Goal: Information Seeking & Learning: Learn about a topic

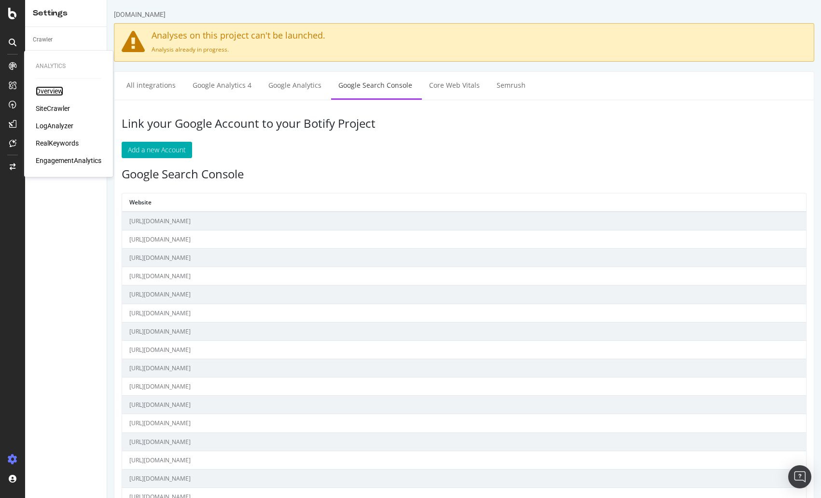
click at [42, 95] on div "Overview" at bounding box center [50, 91] width 28 height 10
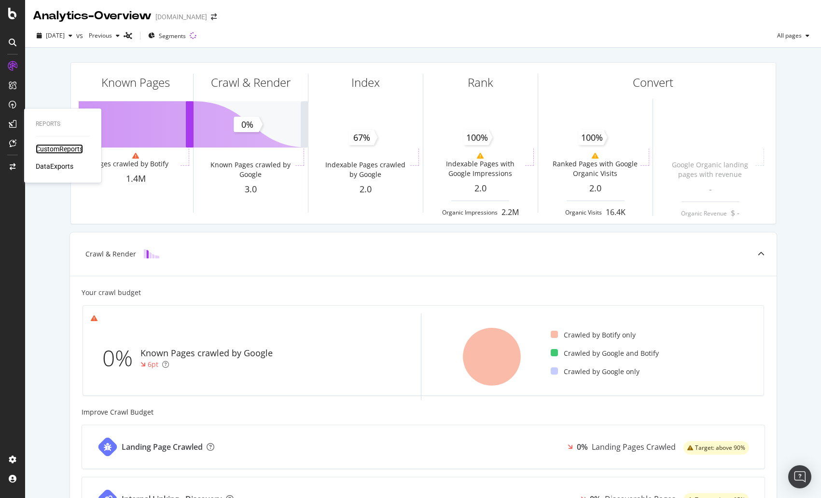
click at [57, 146] on div "CustomReports" at bounding box center [59, 149] width 47 height 10
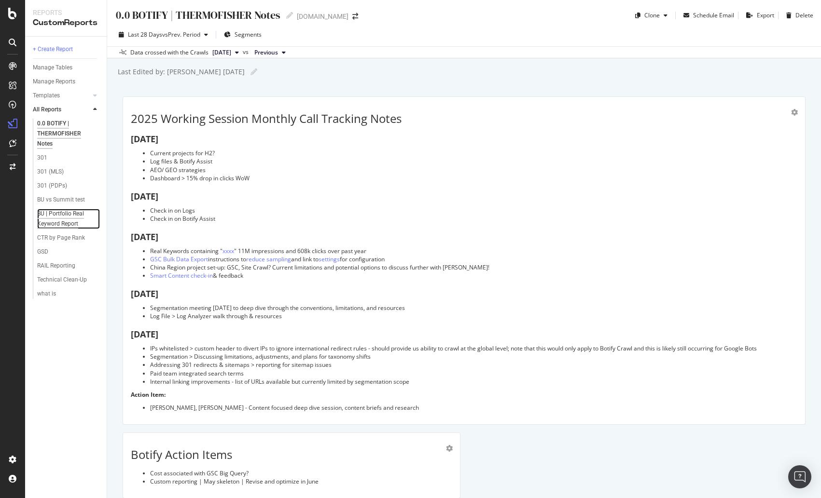
click at [79, 211] on div "BU | Portfolio Real Keyword Report" at bounding box center [65, 219] width 56 height 20
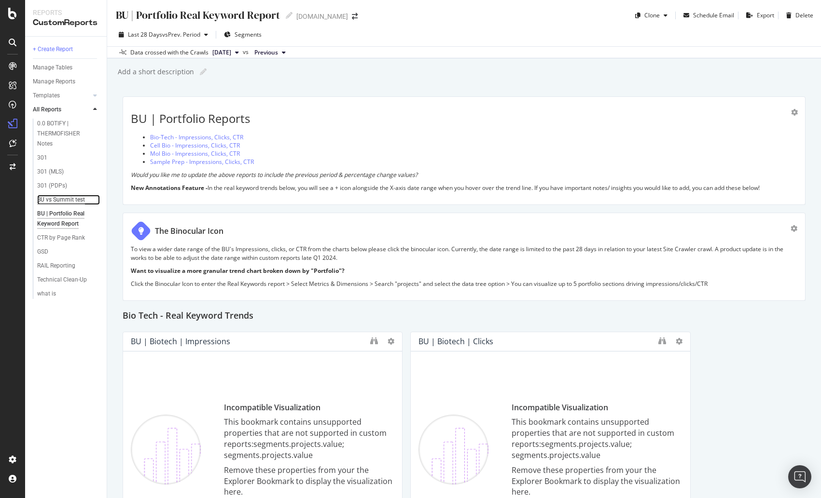
click at [65, 202] on div "BU vs Summit test" at bounding box center [61, 200] width 48 height 10
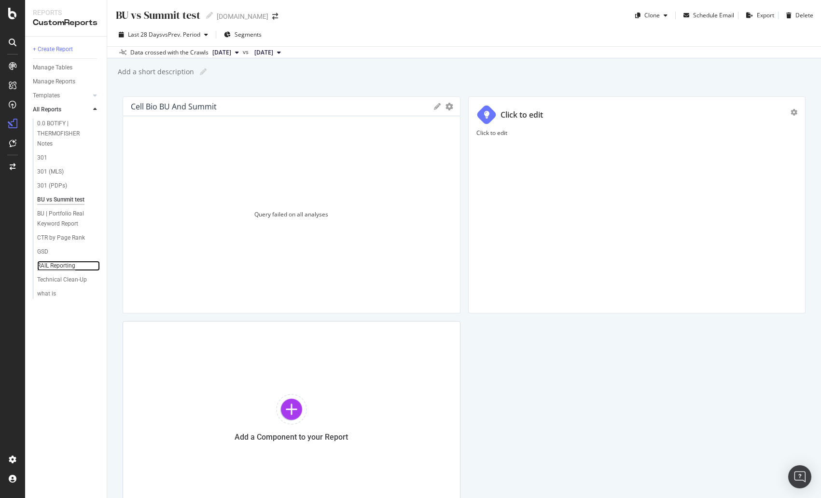
click at [74, 269] on div "RAIL Reporting" at bounding box center [56, 266] width 38 height 10
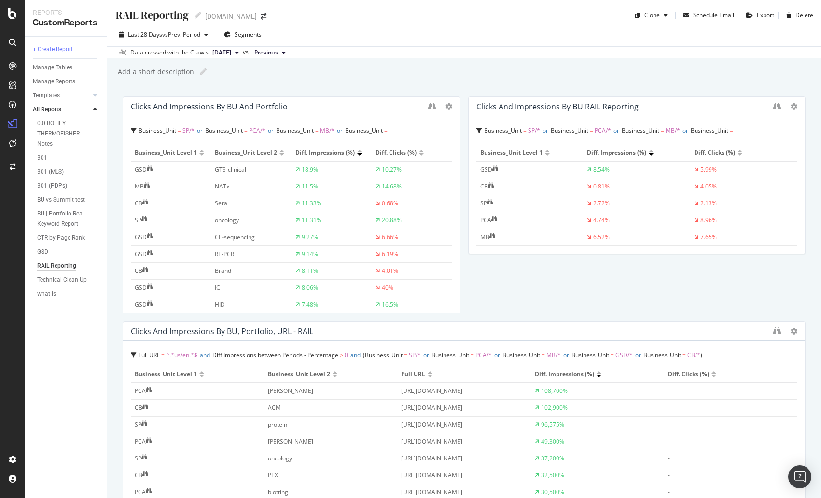
scroll to position [498, 0]
click at [117, 336] on div "RAIL Reporting RAIL Reporting [DOMAIN_NAME] Clone Schedule Email Export Delete …" at bounding box center [464, 249] width 714 height 498
click at [52, 296] on div "what is" at bounding box center [46, 294] width 19 height 10
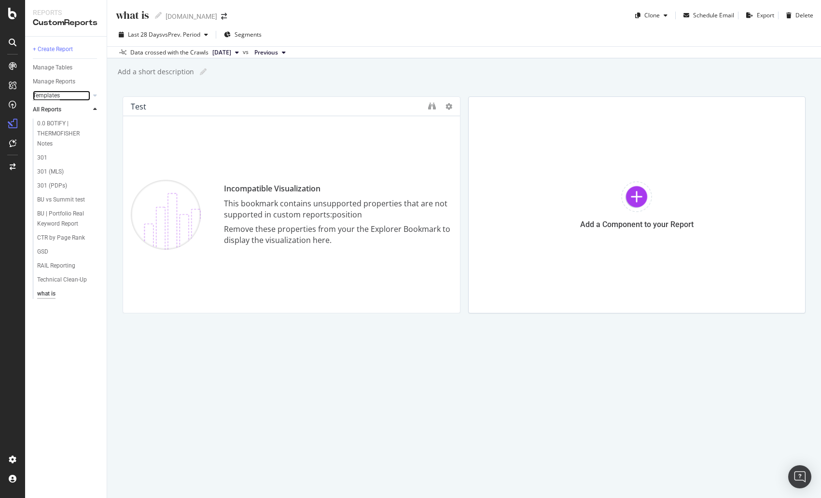
click at [55, 96] on div "Templates" at bounding box center [46, 96] width 27 height 10
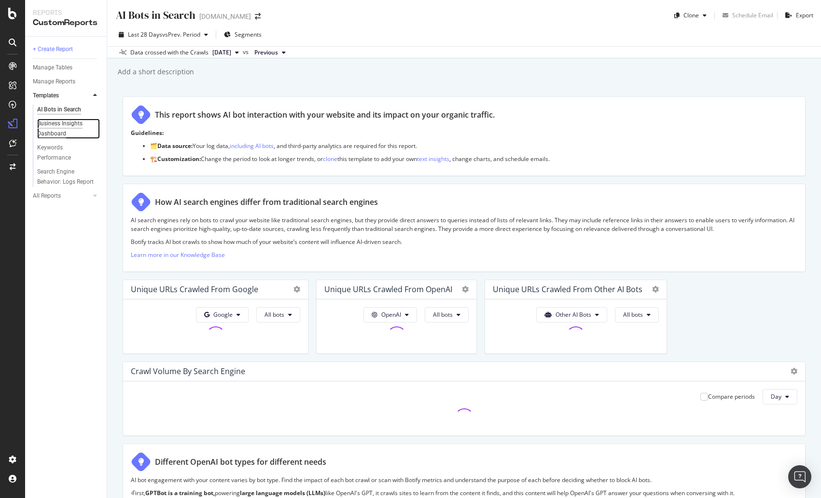
click at [57, 133] on div "Business Insights Dashboard" at bounding box center [64, 129] width 55 height 20
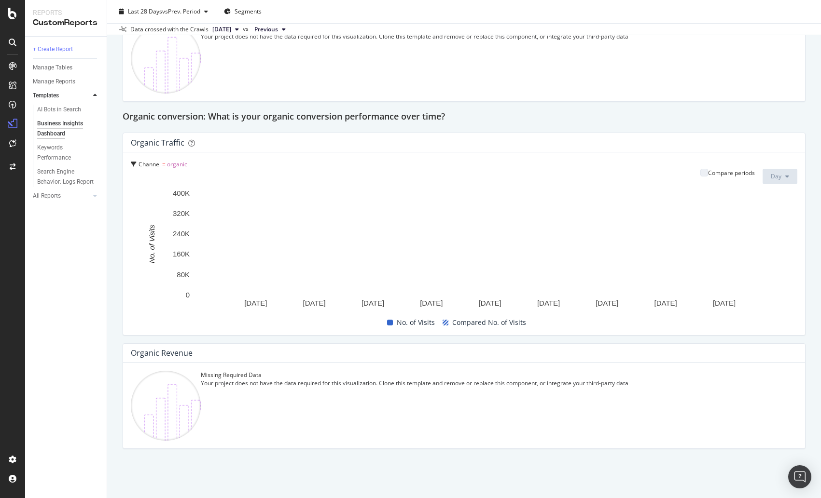
scroll to position [703, 0]
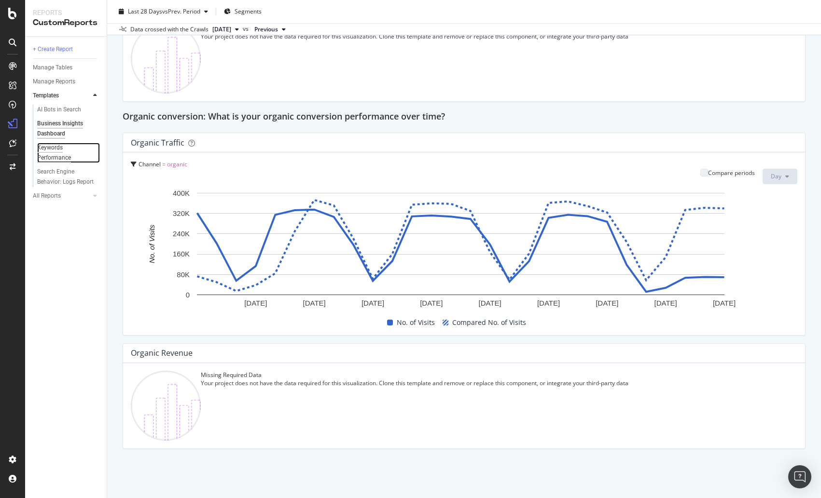
click at [57, 153] on div "Keywords Performance" at bounding box center [64, 153] width 54 height 20
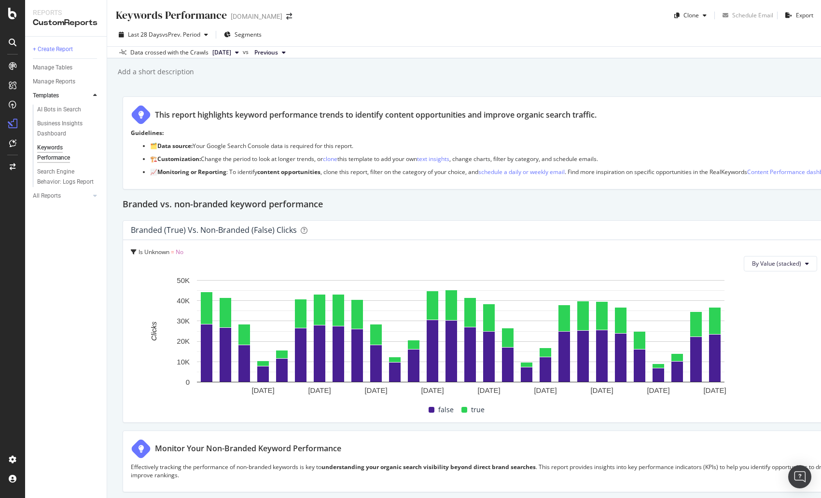
click at [116, 256] on div "Keywords Performance Keywords Performance [DOMAIN_NAME] Clone Schedule Email Ex…" at bounding box center [464, 249] width 714 height 498
click at [118, 230] on div "Keywords Performance Keywords Performance [DOMAIN_NAME] Clone Schedule Email Ex…" at bounding box center [464, 249] width 714 height 498
click at [93, 196] on div at bounding box center [95, 196] width 10 height 10
click at [93, 109] on icon at bounding box center [95, 110] width 4 height 6
click at [102, 316] on div "+ Create Report Manage Tables Manage Reports Templates AI Bots in Search Busine…" at bounding box center [66, 268] width 82 height 462
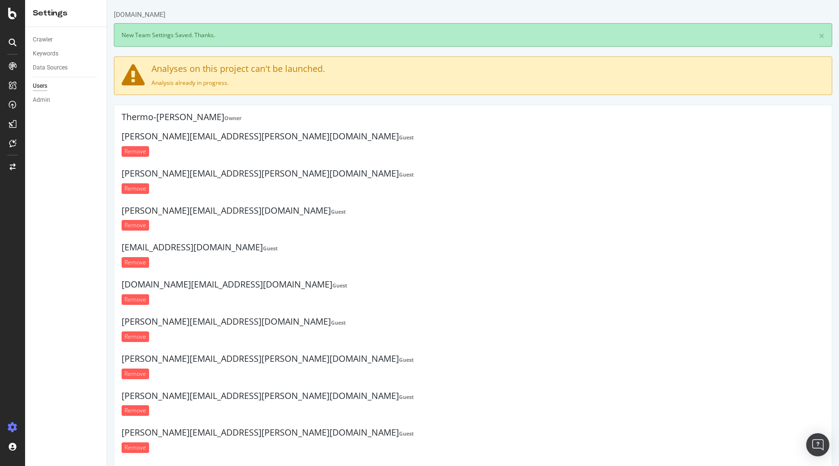
click at [748, 444] on form "Remove" at bounding box center [473, 447] width 703 height 11
